Goal: Book appointment/travel/reservation

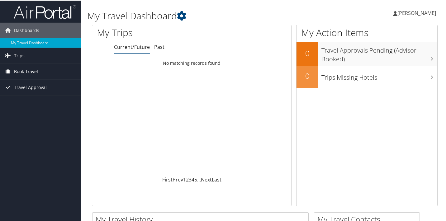
click at [31, 73] on span "Book Travel" at bounding box center [26, 71] width 24 height 16
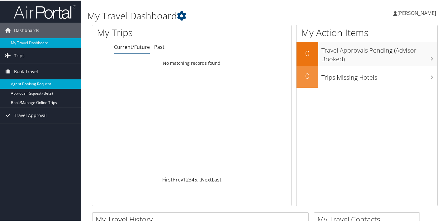
click at [33, 82] on link "Agent Booking Request" at bounding box center [40, 83] width 81 height 9
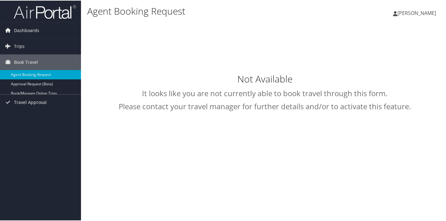
select select "intermountain@cbtravel.com"
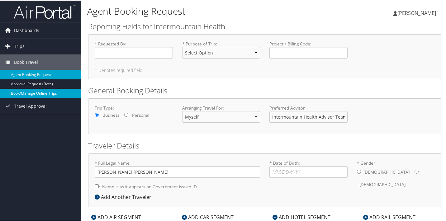
click at [31, 94] on link "Book/Manage Online Trips" at bounding box center [40, 92] width 81 height 9
